Goal: Task Accomplishment & Management: Manage account settings

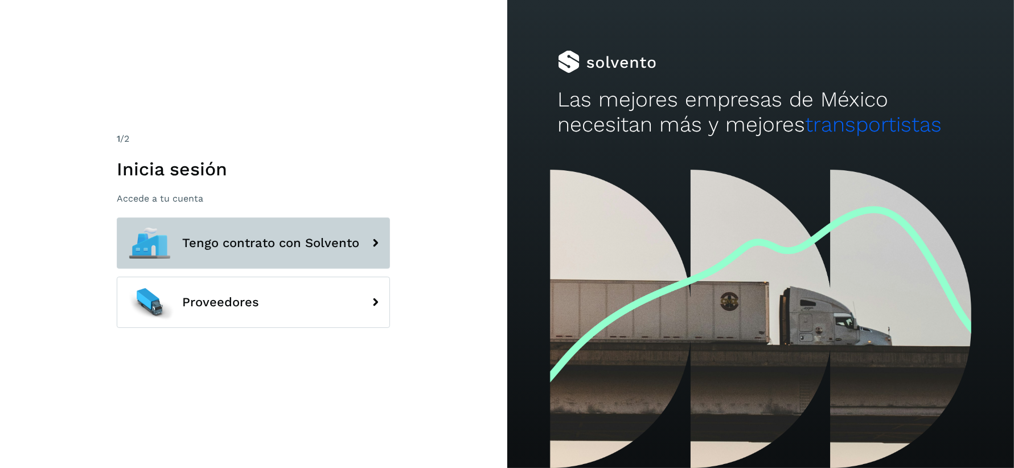
click at [315, 255] on button "Tengo contrato con Solvento" at bounding box center [253, 242] width 273 height 51
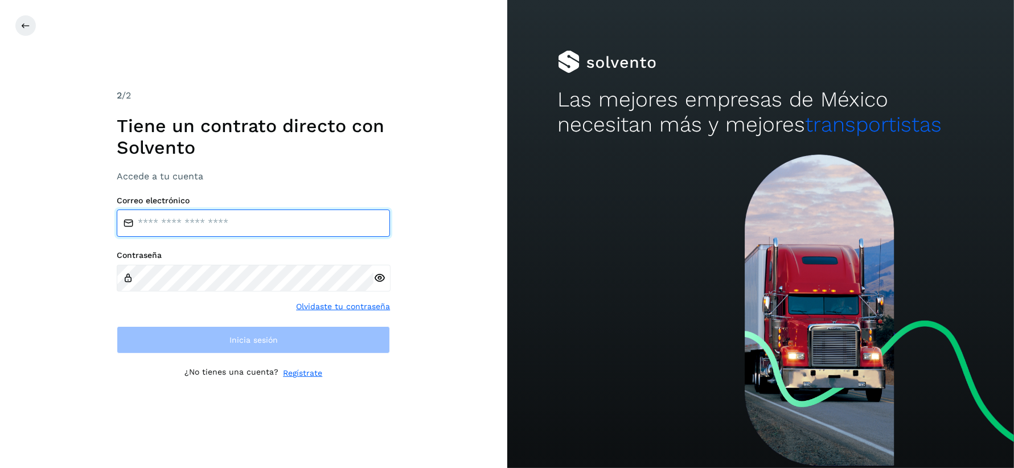
click at [240, 222] on input "email" at bounding box center [253, 223] width 273 height 27
click at [299, 229] on input "email" at bounding box center [253, 223] width 273 height 27
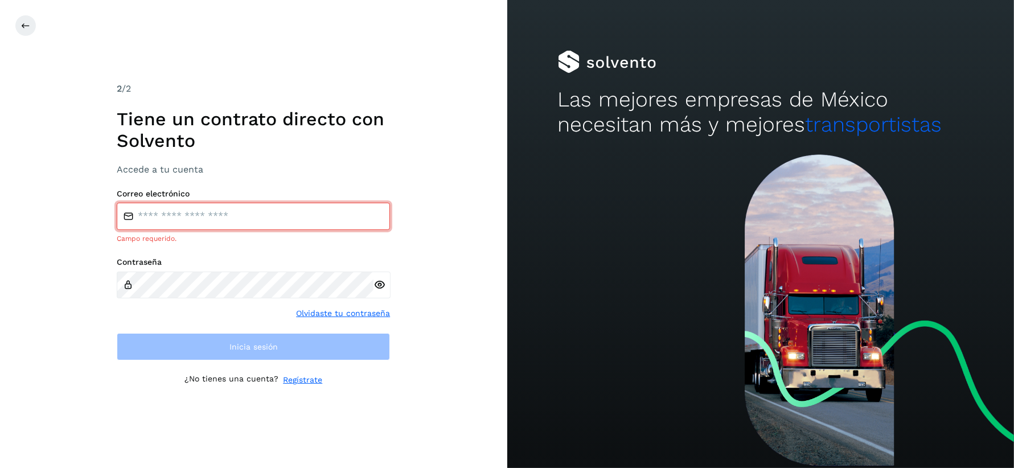
type input "**********"
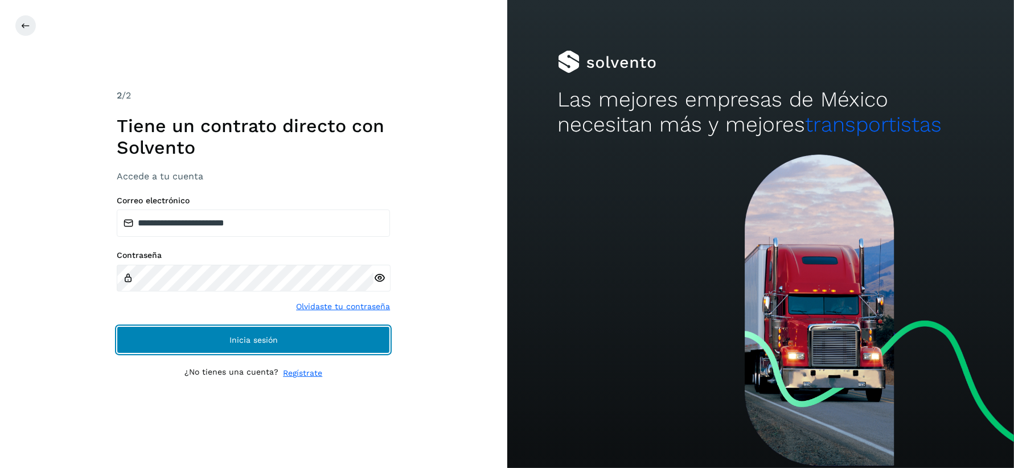
click at [294, 346] on button "Inicia sesión" at bounding box center [253, 339] width 273 height 27
click at [250, 341] on span "Inicia sesión" at bounding box center [253, 340] width 48 height 8
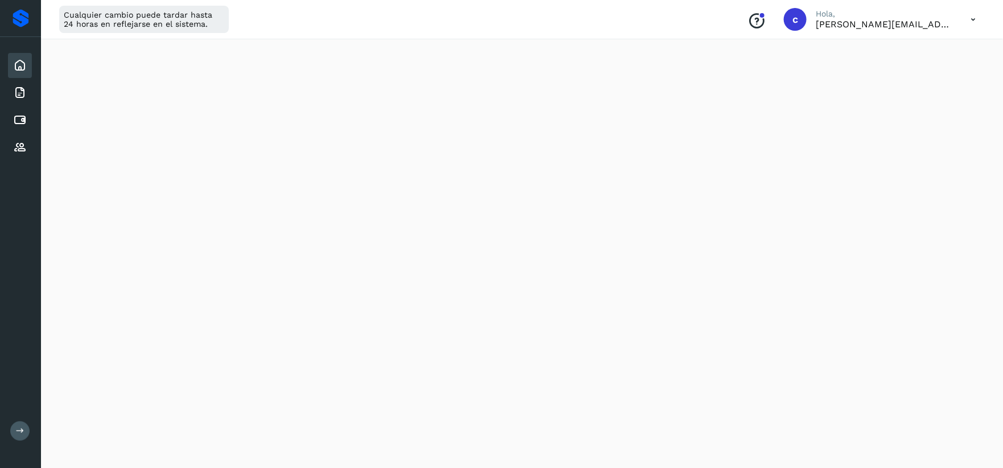
scroll to position [633, 0]
